Goal: Task Accomplishment & Management: Manage account settings

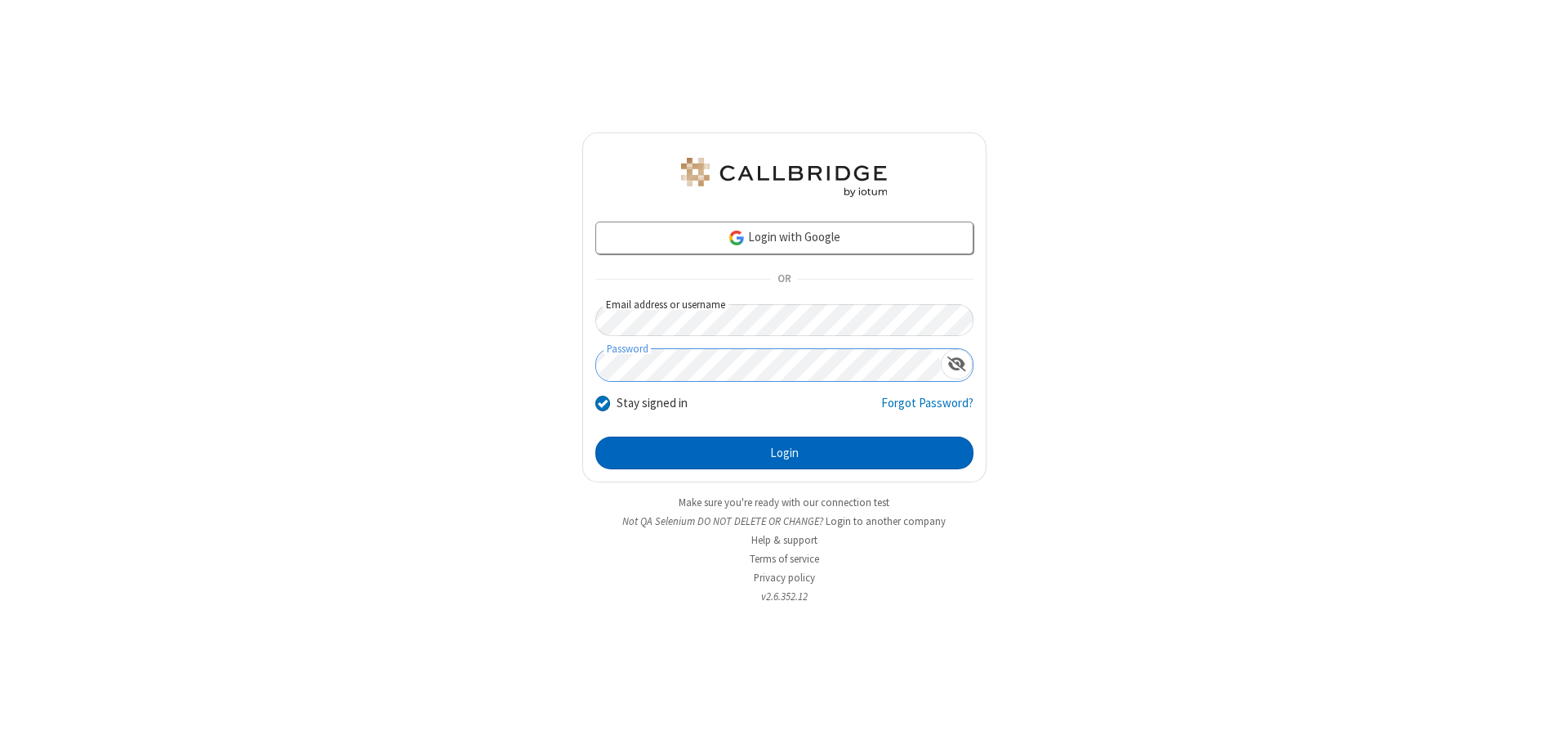
click at [784, 453] on button "Login" at bounding box center [785, 453] width 378 height 33
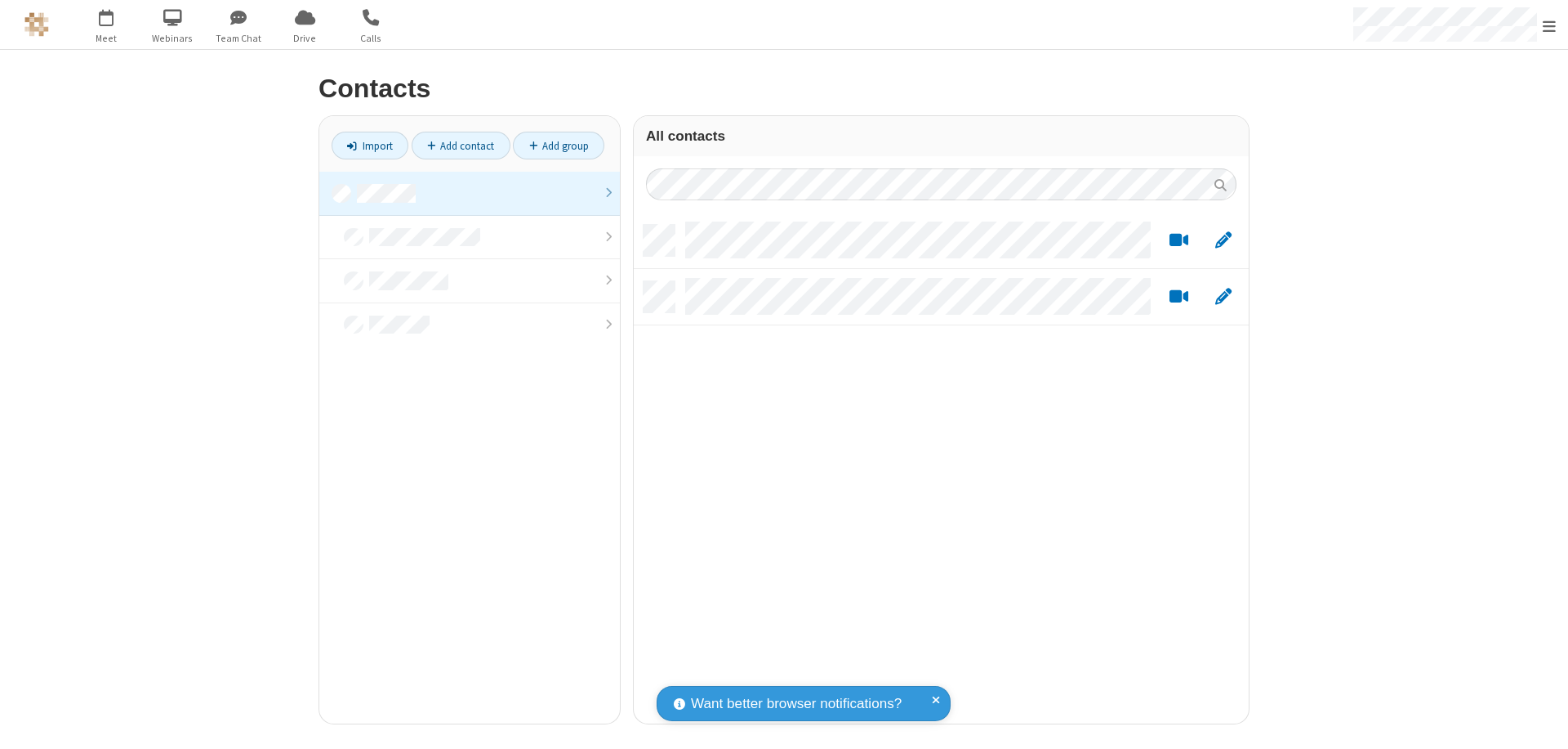
click at [470, 193] on link at bounding box center [470, 193] width 300 height 44
click at [460, 145] on link "Add contact" at bounding box center [461, 145] width 99 height 28
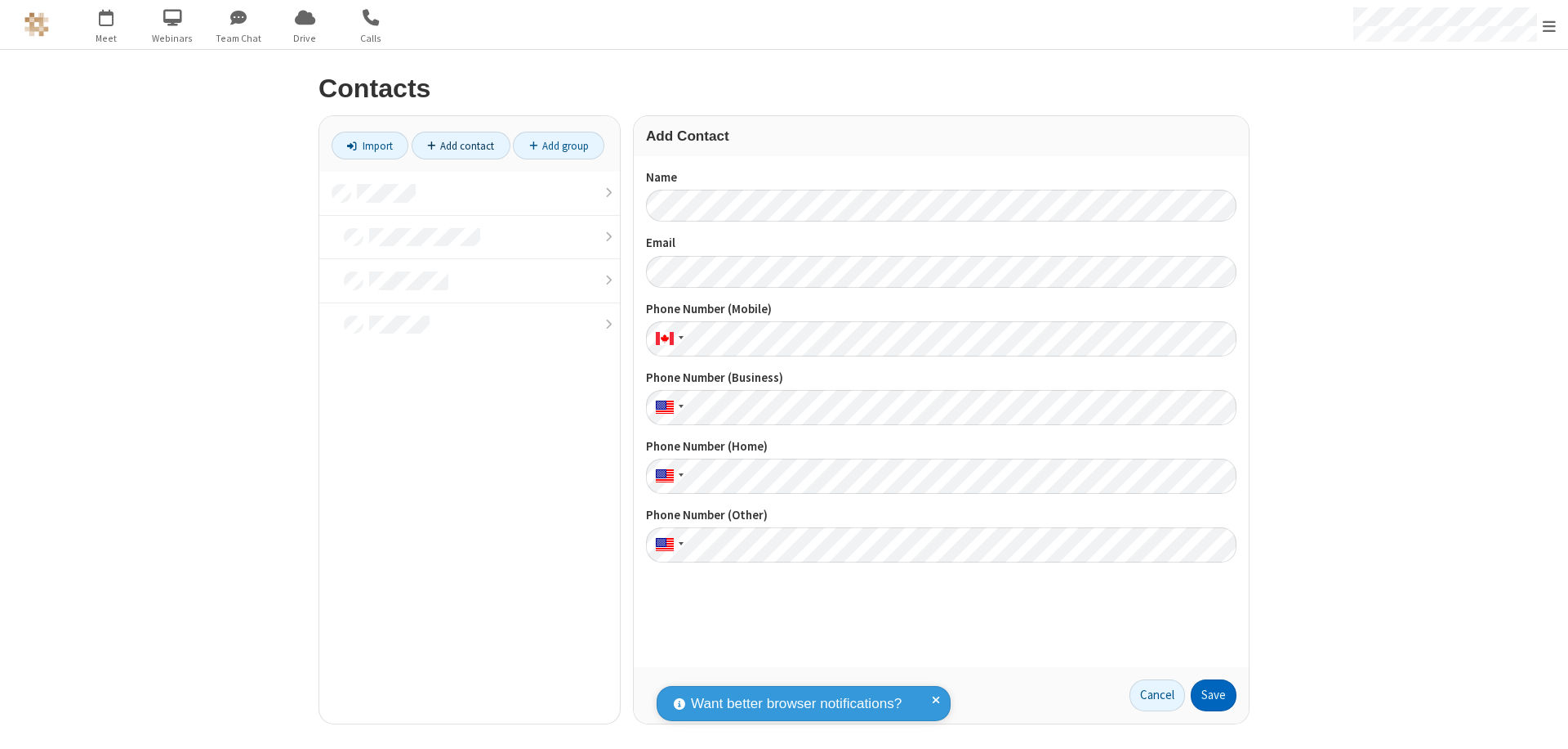
click at [1214, 694] on button "Save" at bounding box center [1213, 696] width 45 height 33
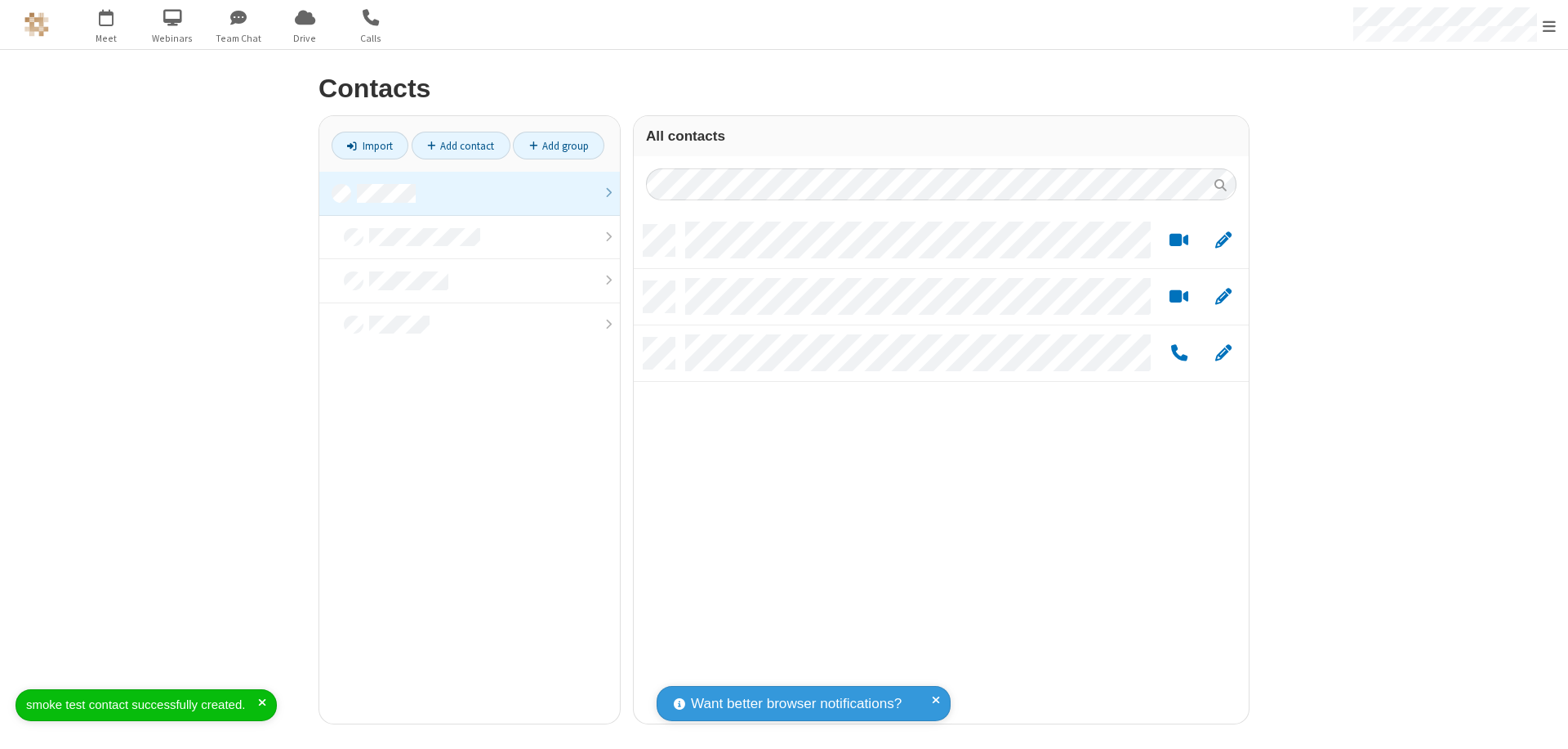
scroll to position [499, 602]
click at [460, 145] on link "Add contact" at bounding box center [461, 145] width 99 height 28
